Goal: Task Accomplishment & Management: Use online tool/utility

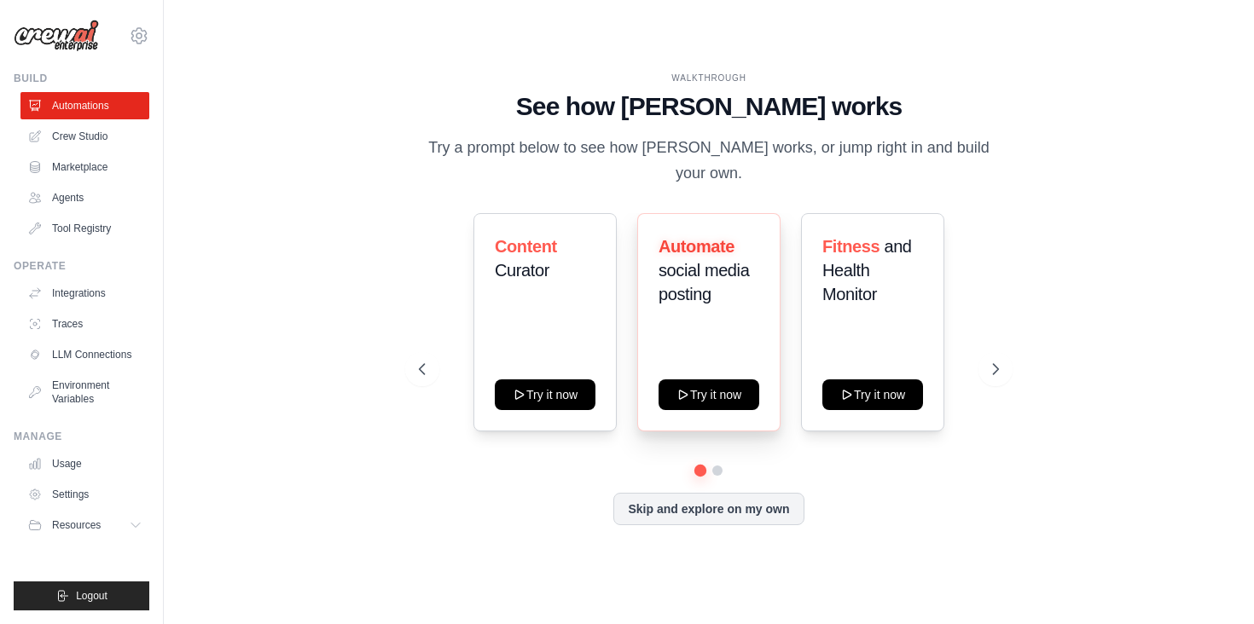
click at [702, 347] on div "Automate social media posting Try it now" at bounding box center [708, 322] width 143 height 218
click at [74, 136] on link "Crew Studio" at bounding box center [86, 136] width 129 height 27
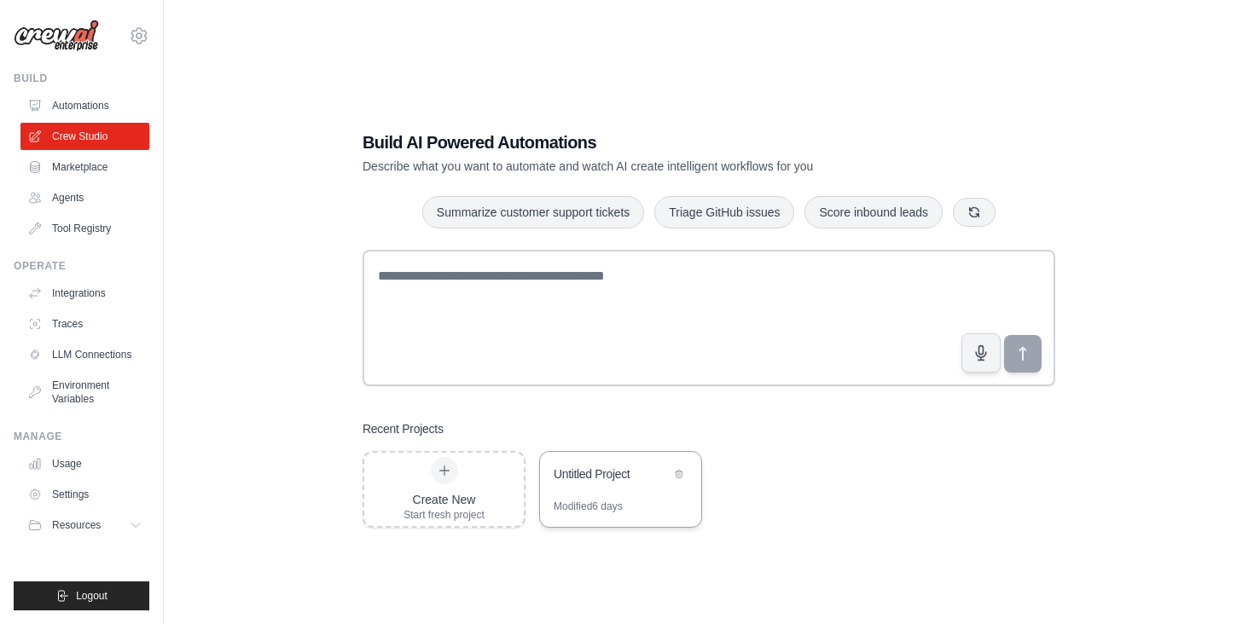
click at [614, 470] on div "Untitled Project" at bounding box center [612, 474] width 117 height 17
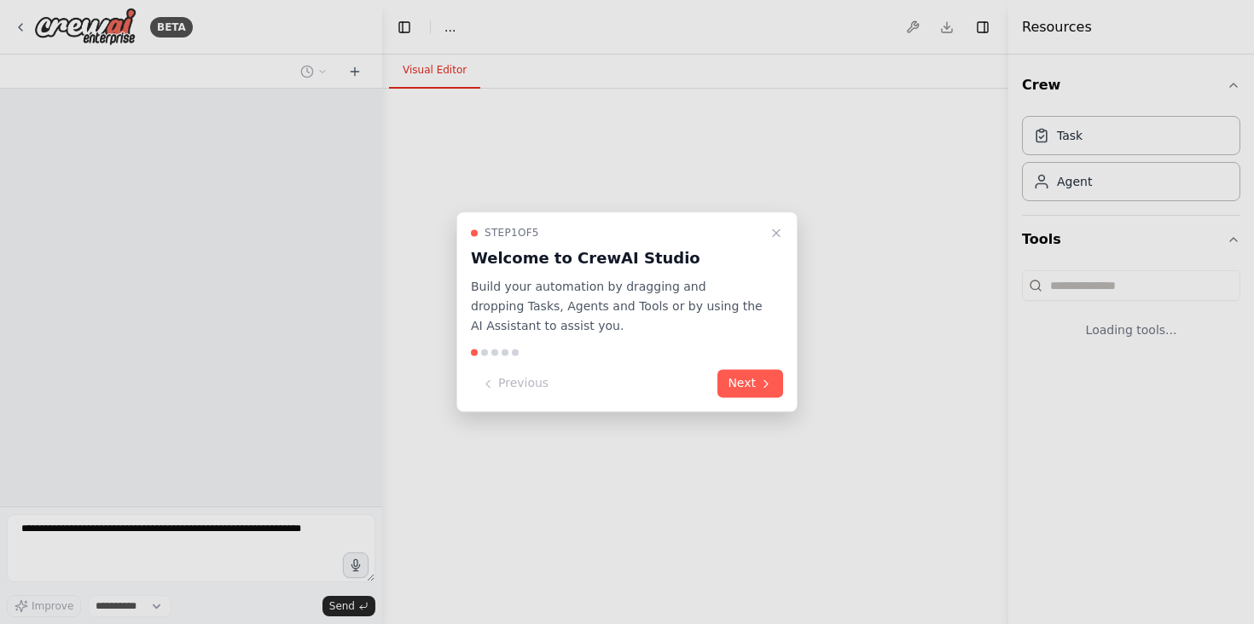
select select "****"
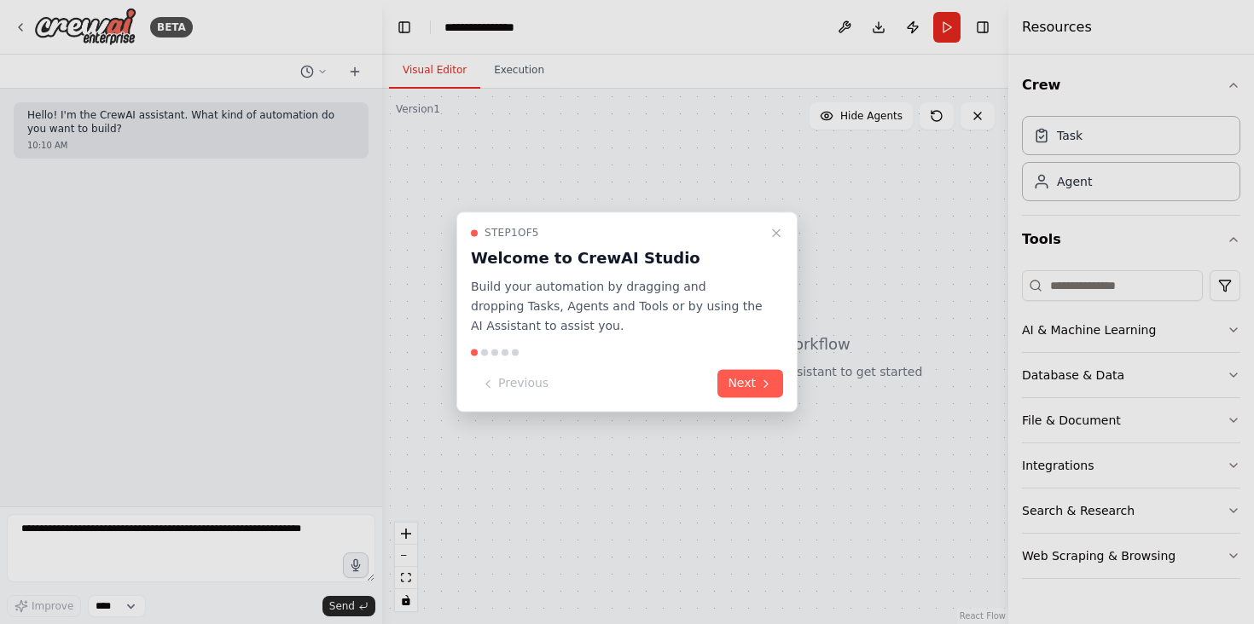
click at [847, 28] on div at bounding box center [627, 312] width 1254 height 624
click at [845, 25] on div at bounding box center [627, 312] width 1254 height 624
click at [725, 386] on button "Next" at bounding box center [750, 384] width 66 height 28
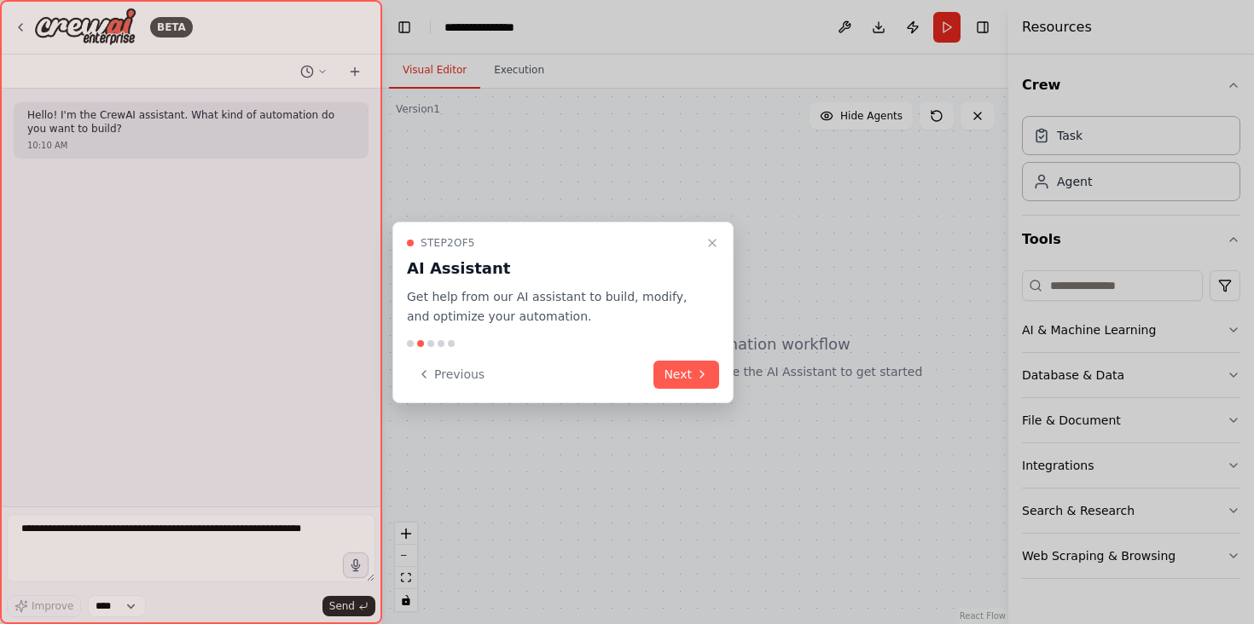
click at [724, 382] on div "Step 2 of 5 AI Assistant Get help from our AI assistant to build, modify, and o…" at bounding box center [562, 313] width 341 height 182
click at [699, 384] on button "Next" at bounding box center [686, 375] width 66 height 28
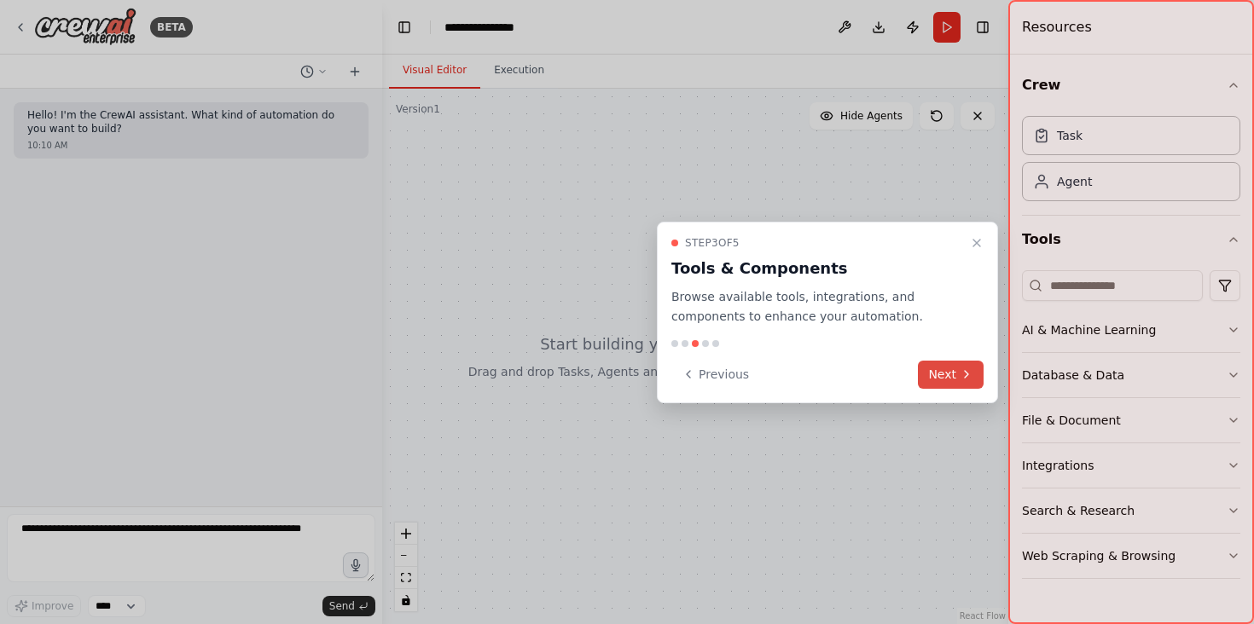
click at [934, 371] on button "Next" at bounding box center [951, 375] width 66 height 28
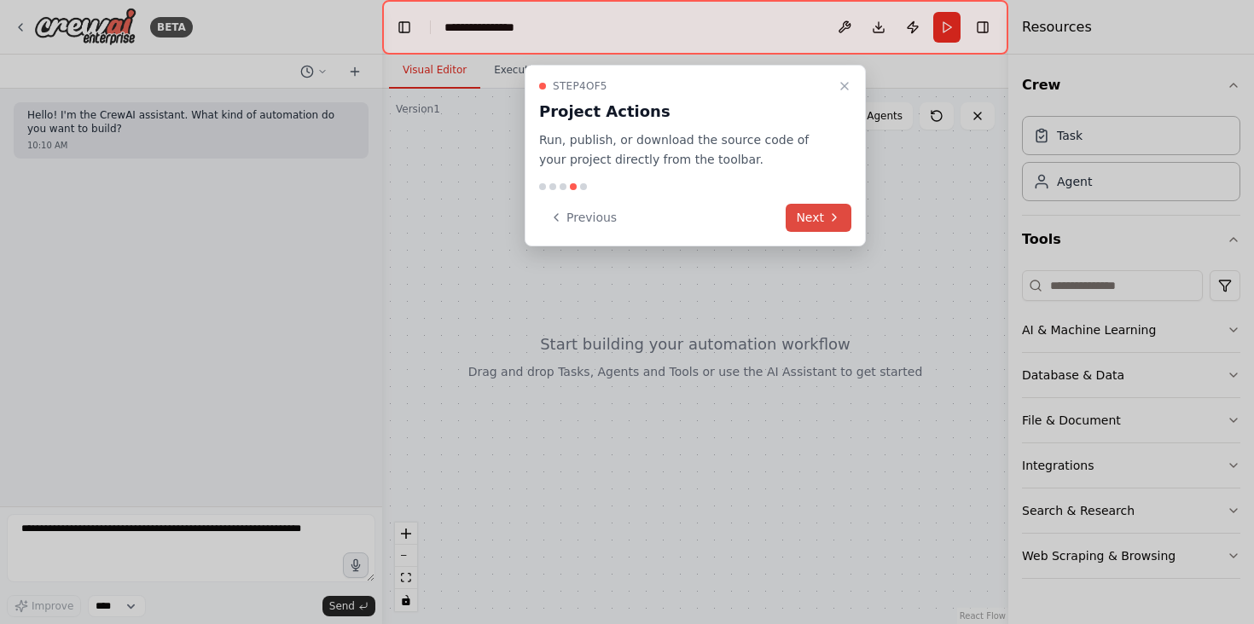
click at [809, 207] on button "Next" at bounding box center [819, 218] width 66 height 28
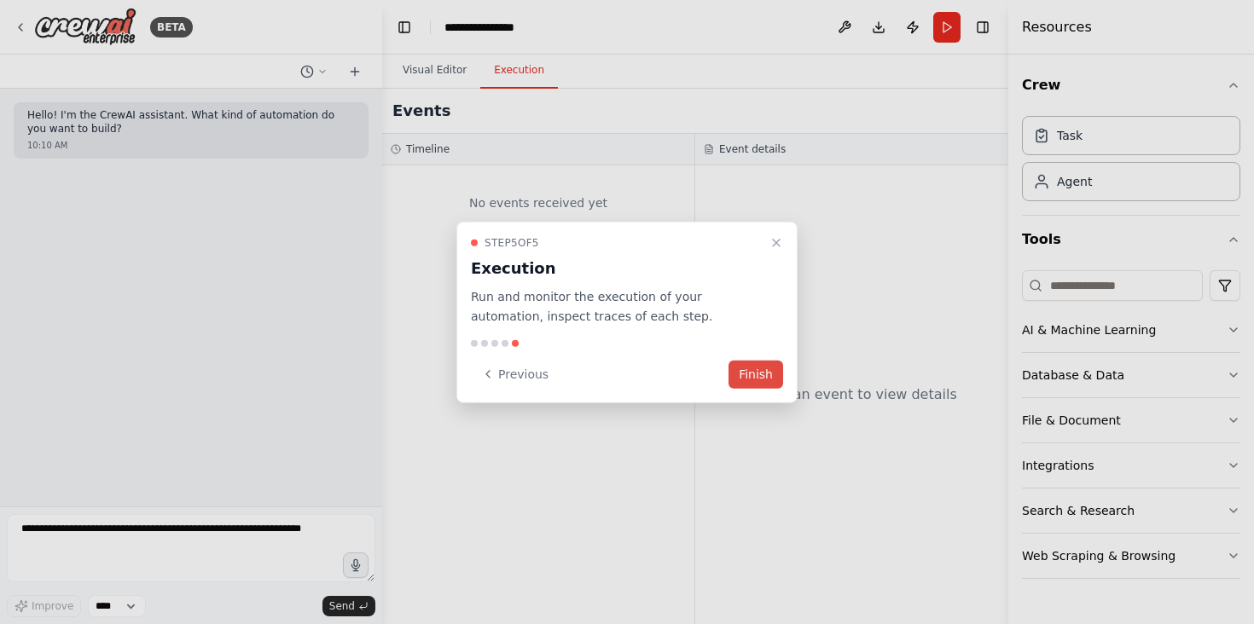
click at [761, 369] on button "Finish" at bounding box center [755, 374] width 55 height 28
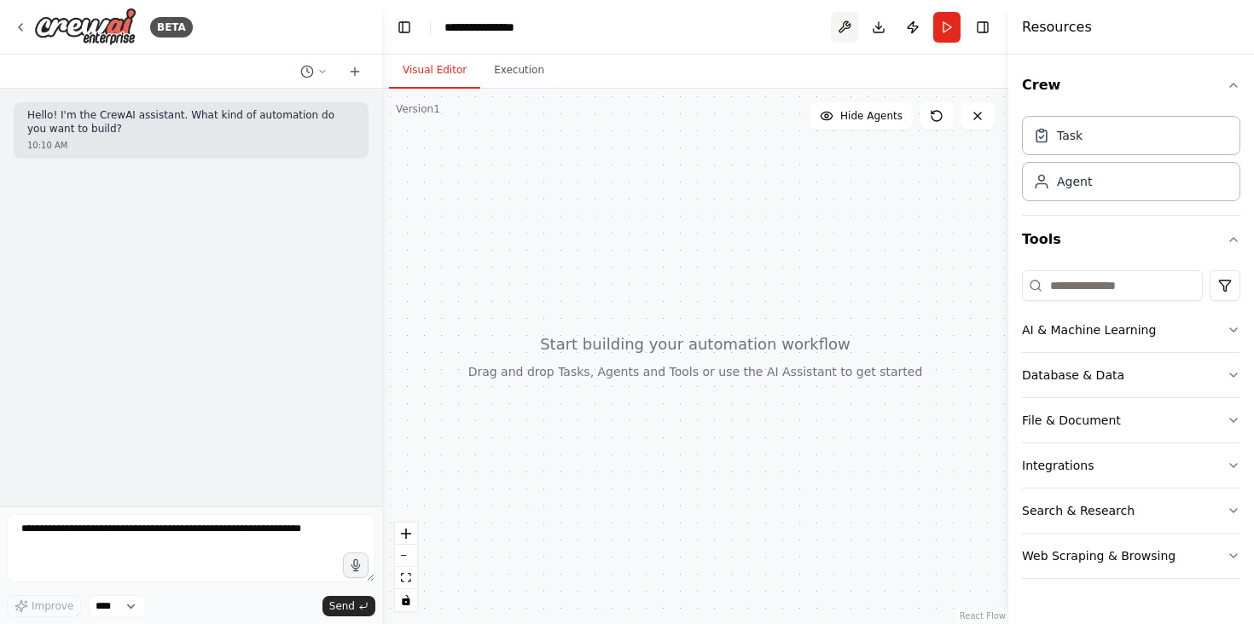
click at [851, 26] on button at bounding box center [844, 27] width 27 height 31
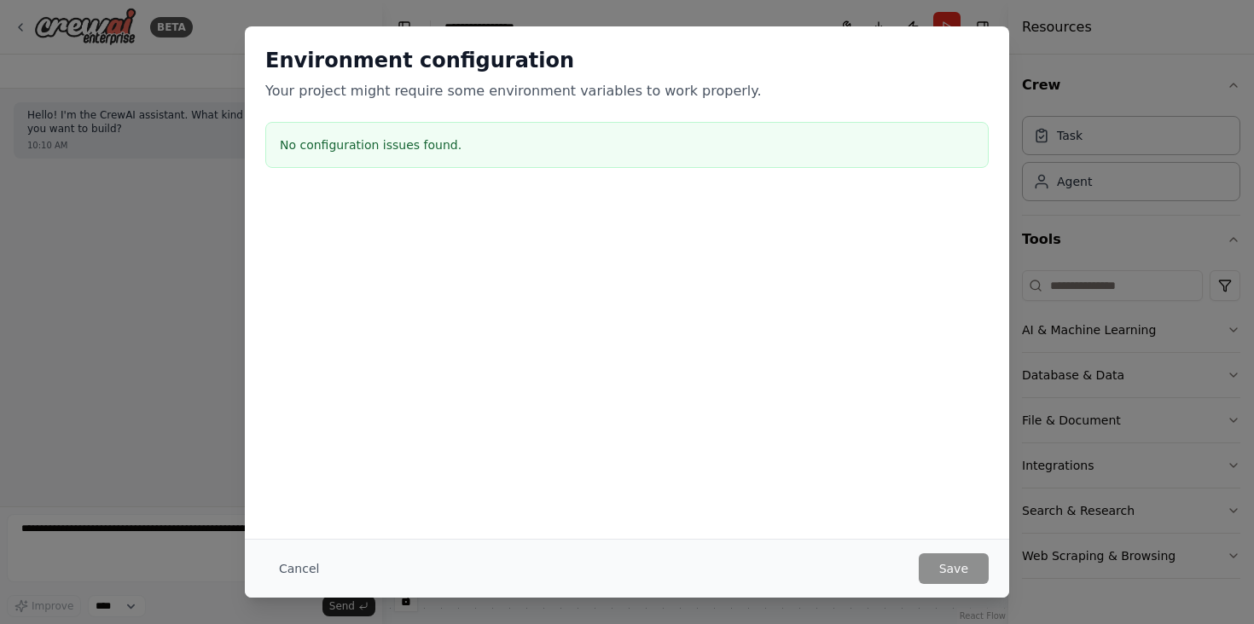
click at [381, 544] on div "Cancel Save" at bounding box center [627, 568] width 764 height 59
click at [287, 566] on button "Cancel" at bounding box center [298, 569] width 67 height 31
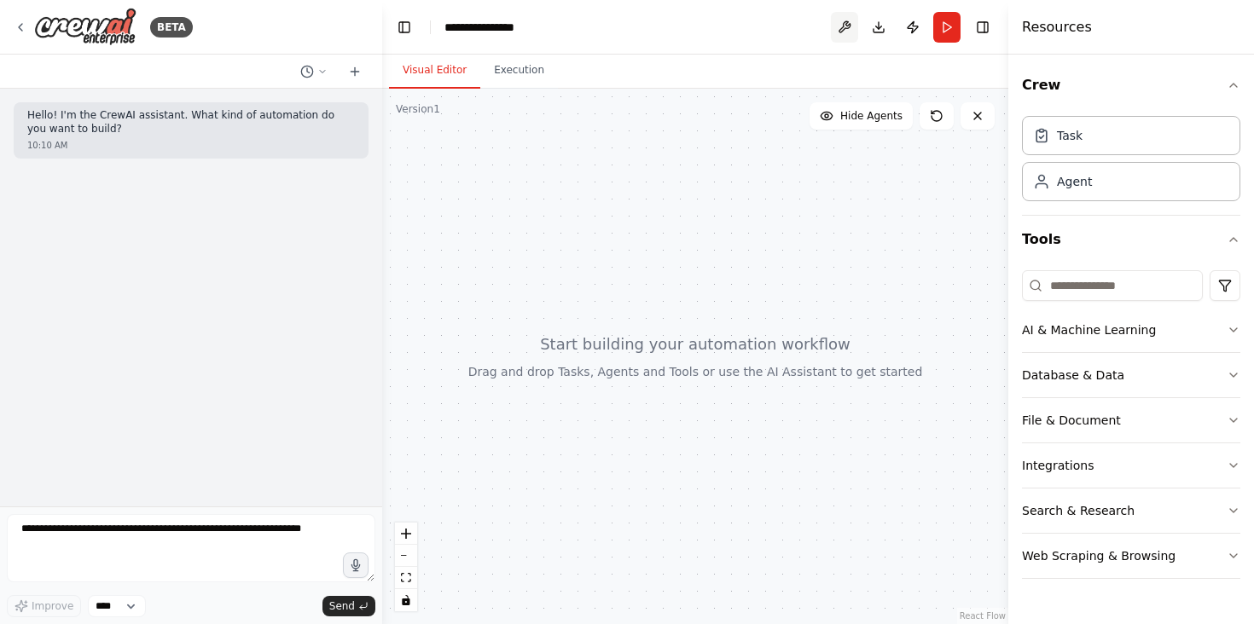
click at [849, 18] on button at bounding box center [844, 27] width 27 height 31
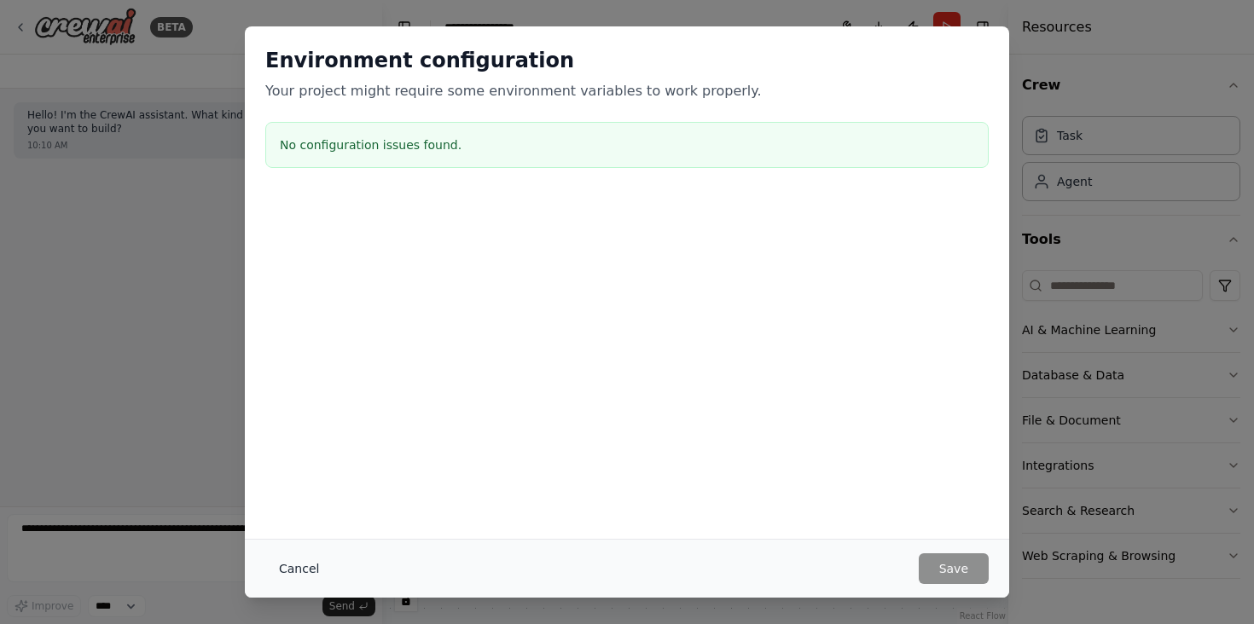
click at [310, 569] on button "Cancel" at bounding box center [298, 569] width 67 height 31
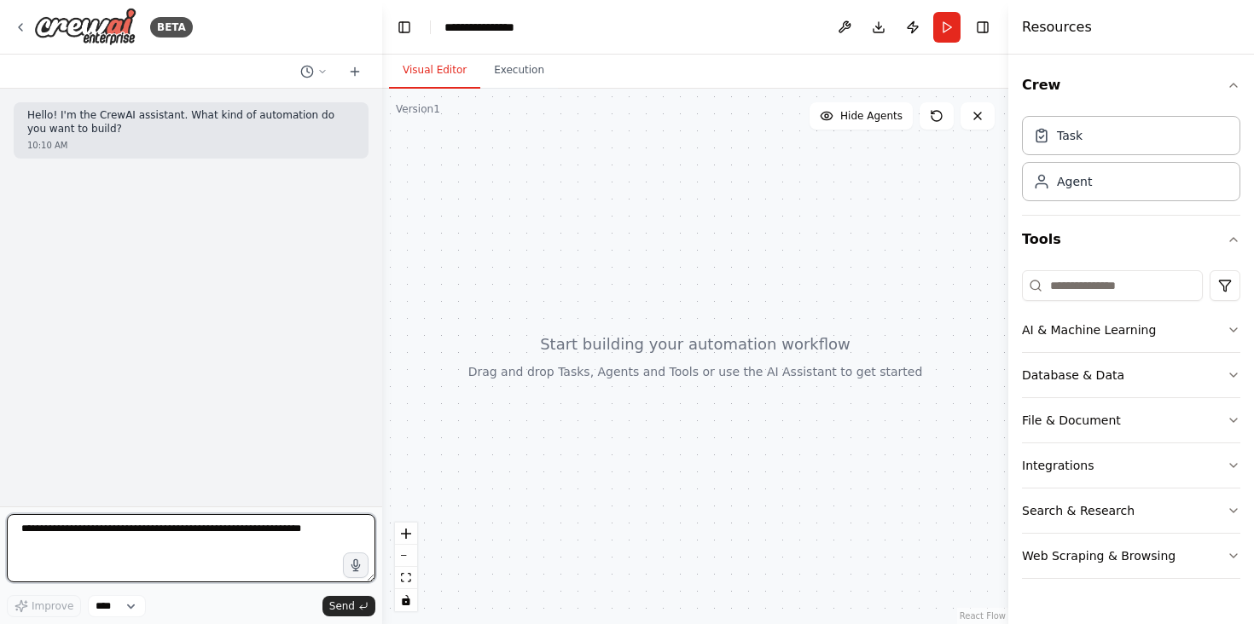
click at [310, 569] on textarea at bounding box center [191, 548] width 368 height 68
click at [701, 357] on div at bounding box center [695, 357] width 626 height 536
click at [461, 67] on button "Visual Editor" at bounding box center [434, 71] width 91 height 36
click at [461, 68] on button "Visual Editor" at bounding box center [434, 71] width 91 height 36
click at [426, 119] on div at bounding box center [695, 357] width 626 height 536
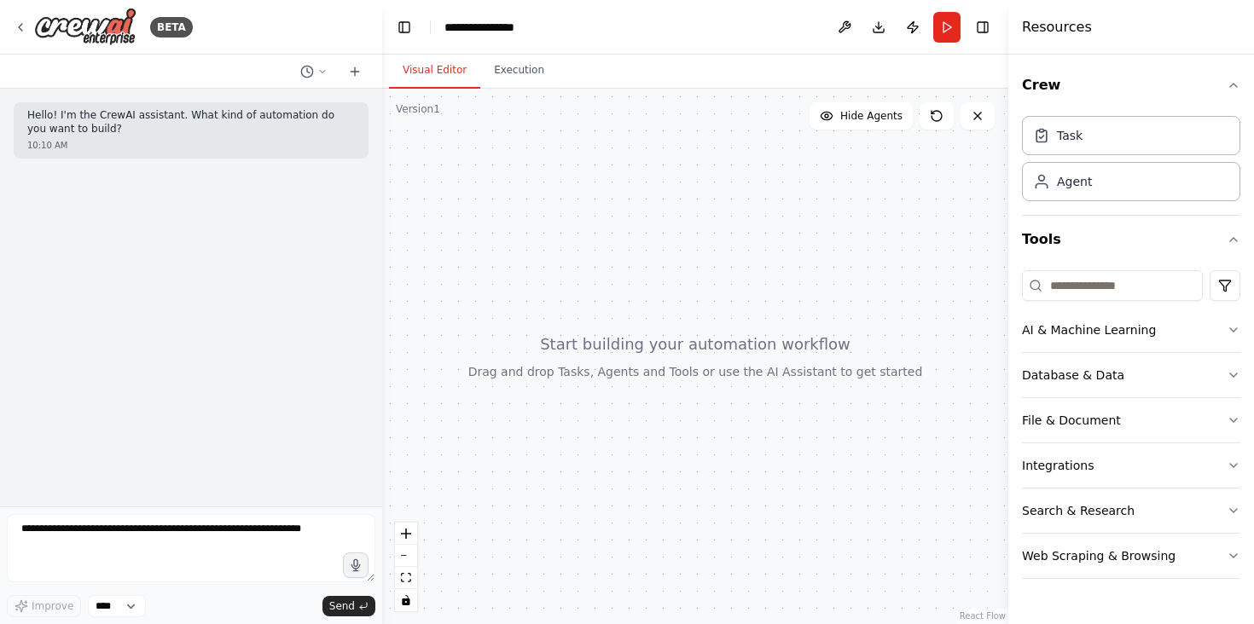
click at [1049, 601] on div "Crew Task Agent Tools AI & Machine Learning Database & Data File & Document Int…" at bounding box center [1131, 340] width 246 height 570
click at [1054, 27] on h4 "Resources" at bounding box center [1057, 27] width 70 height 20
